Goal: Ask a question

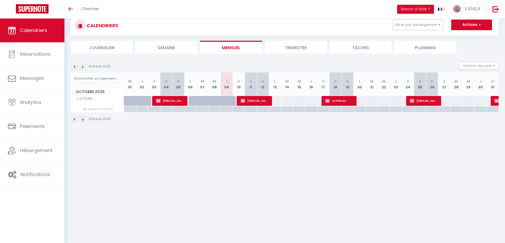
scroll to position [19, 0]
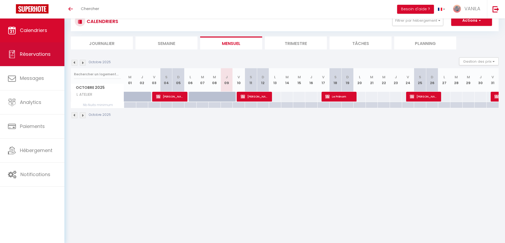
click at [41, 59] on link "Réservations" at bounding box center [32, 54] width 64 height 24
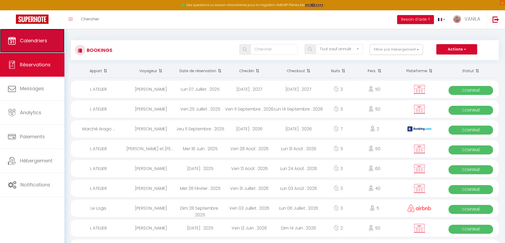
click at [34, 37] on span "Calendriers" at bounding box center [33, 40] width 27 height 7
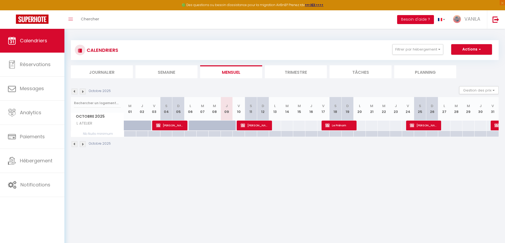
click at [408, 23] on button "Besoin d'aide ?" at bounding box center [415, 19] width 37 height 9
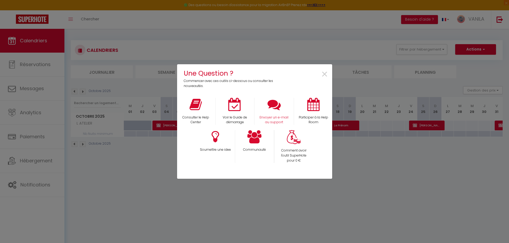
click at [275, 114] on div "Envoyer un e-mail au support" at bounding box center [273, 111] width 39 height 27
click at [271, 115] on div "Envoyer un e-mail au support" at bounding box center [273, 111] width 39 height 27
click at [322, 74] on span "×" at bounding box center [324, 74] width 7 height 17
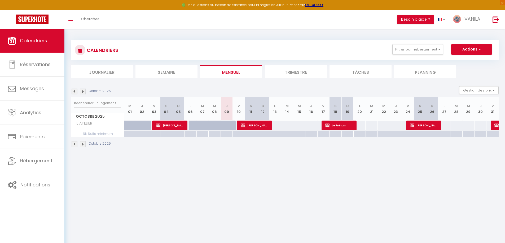
click at [299, 170] on body "🟢 Des questions ou besoin d'assistance pour la migration AirBnB? Prenez rdv >>>…" at bounding box center [252, 150] width 505 height 243
